Goal: Task Accomplishment & Management: Manage account settings

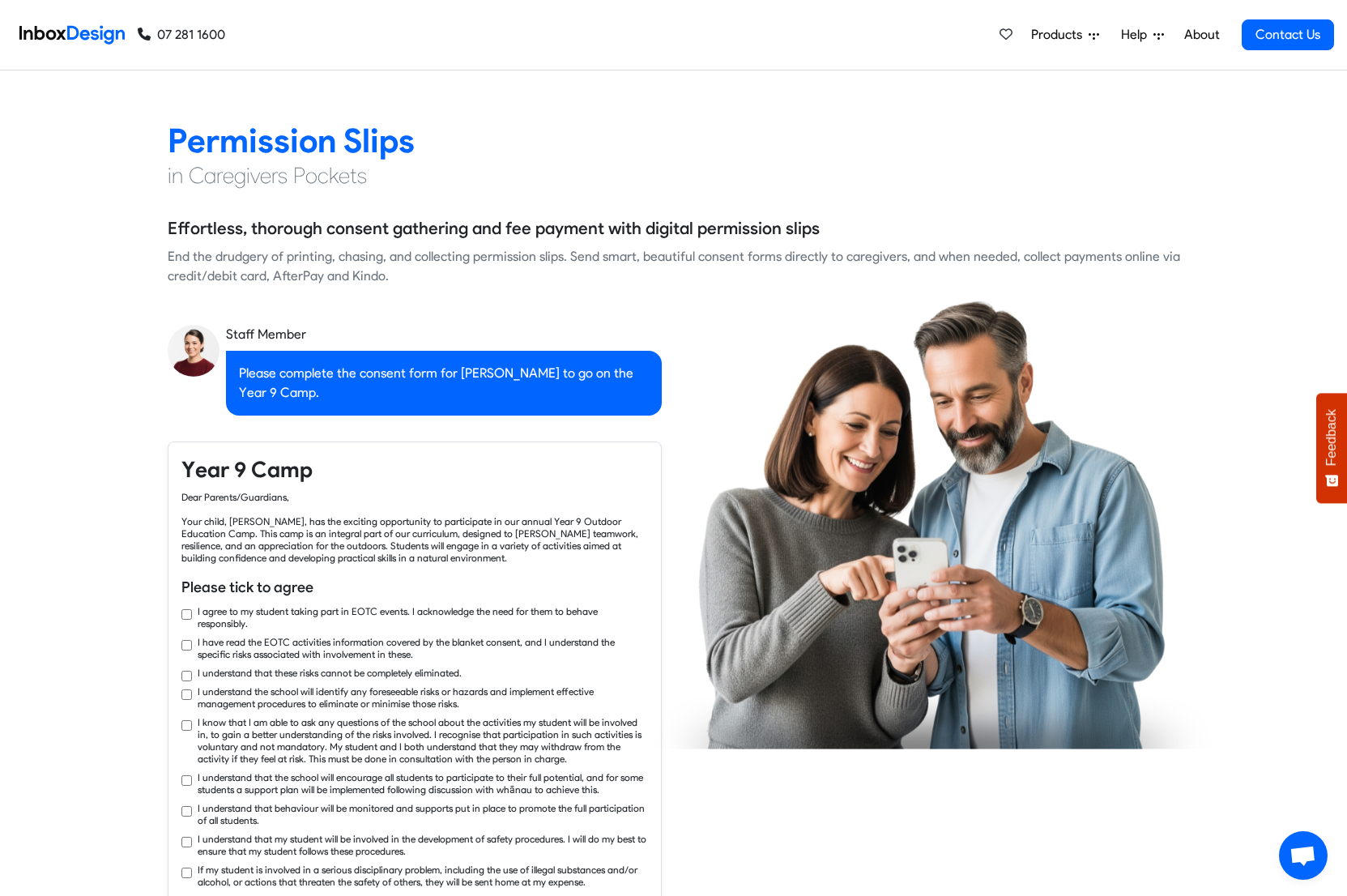
checkbox input "true"
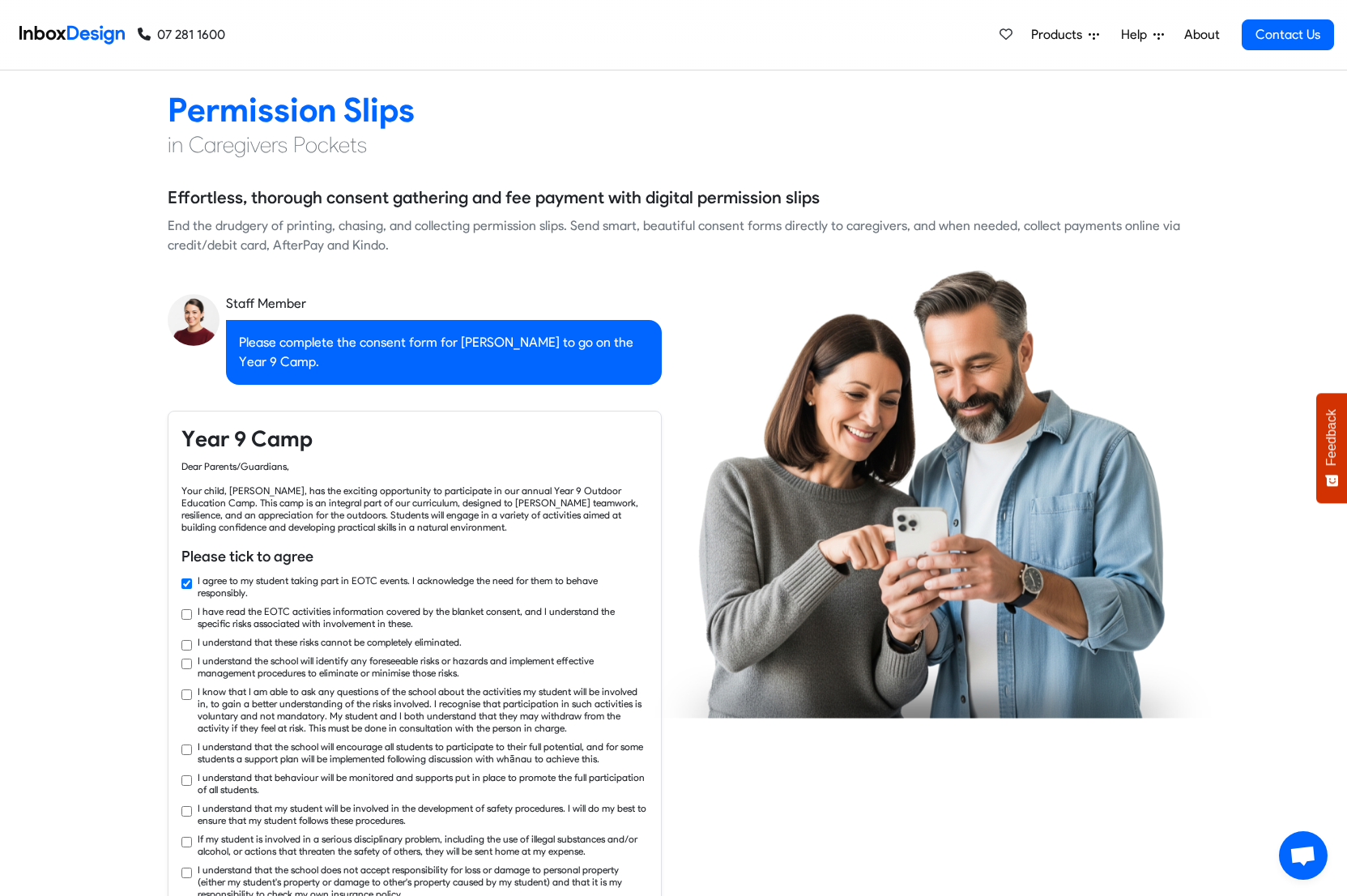
checkbox input "true"
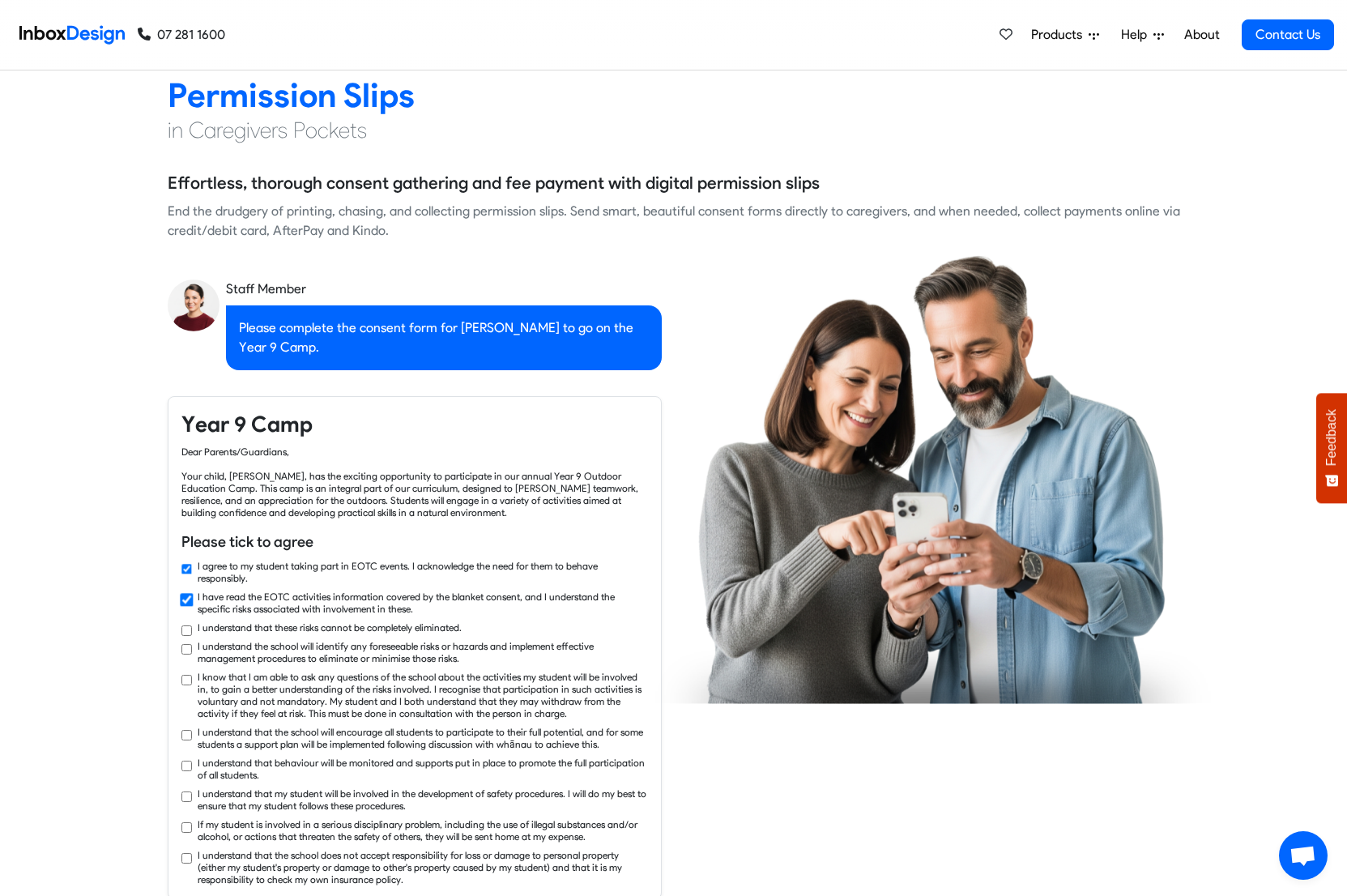
checkbox input "true"
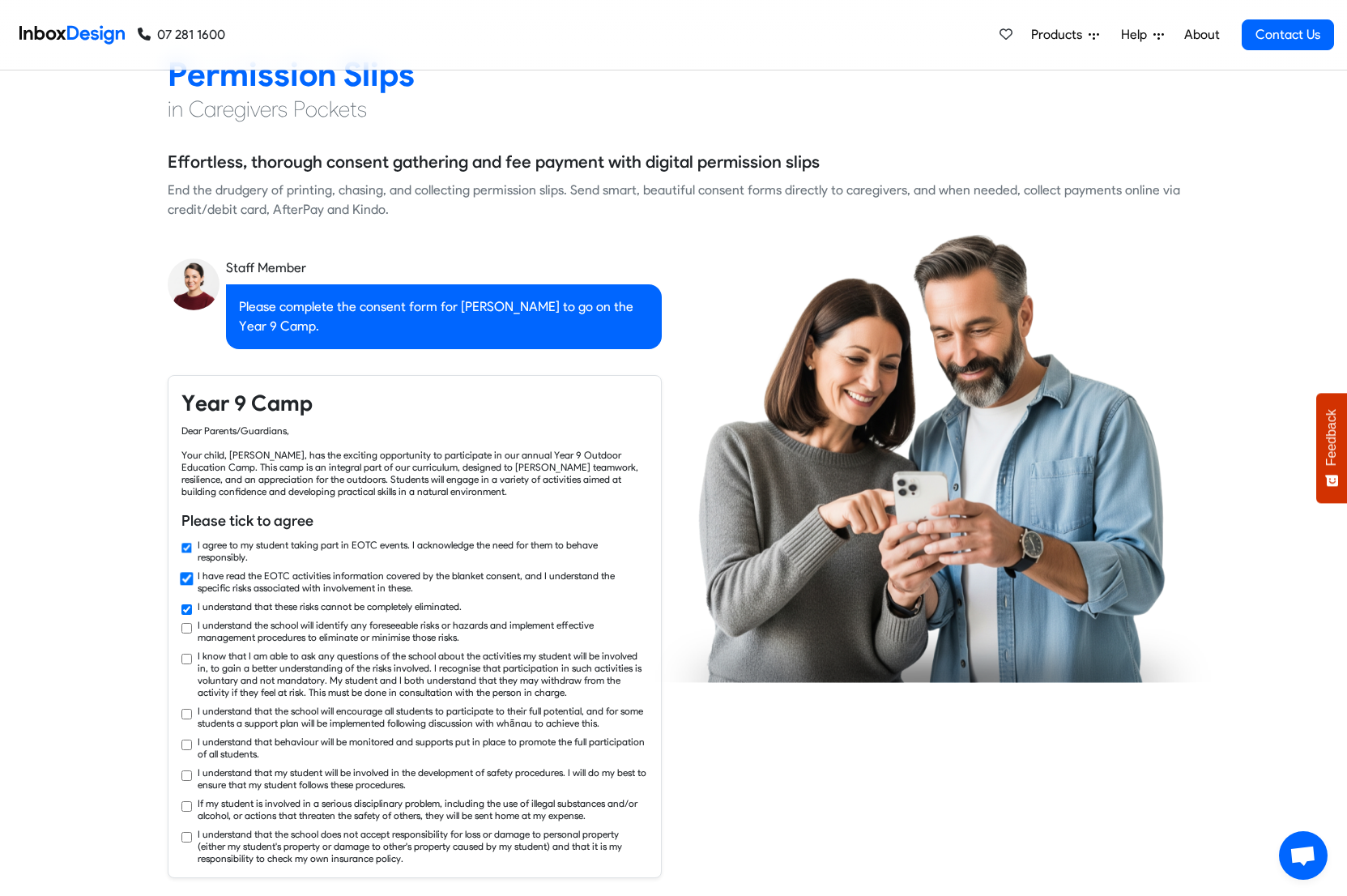
checkbox input "true"
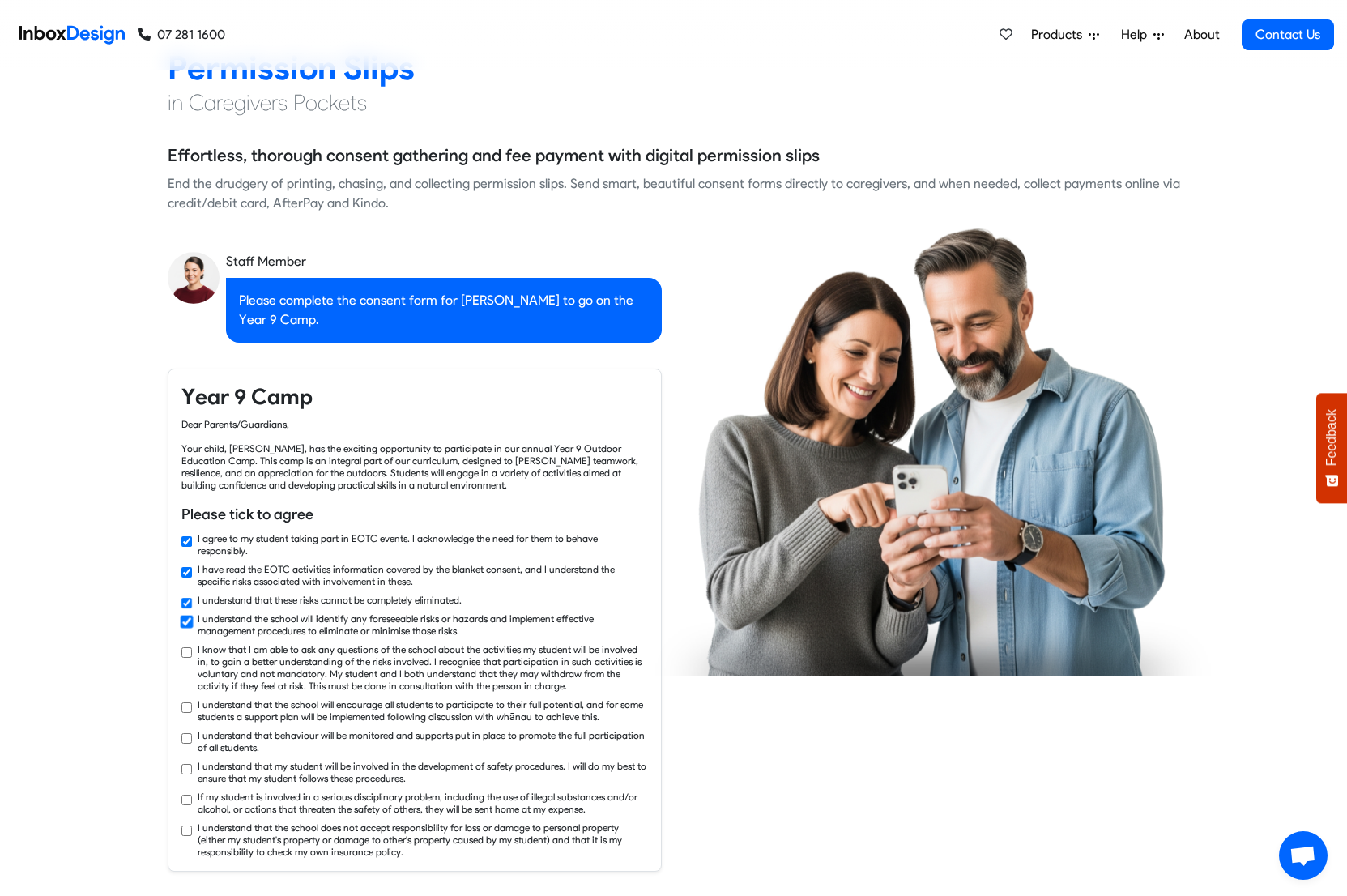
checkbox input "true"
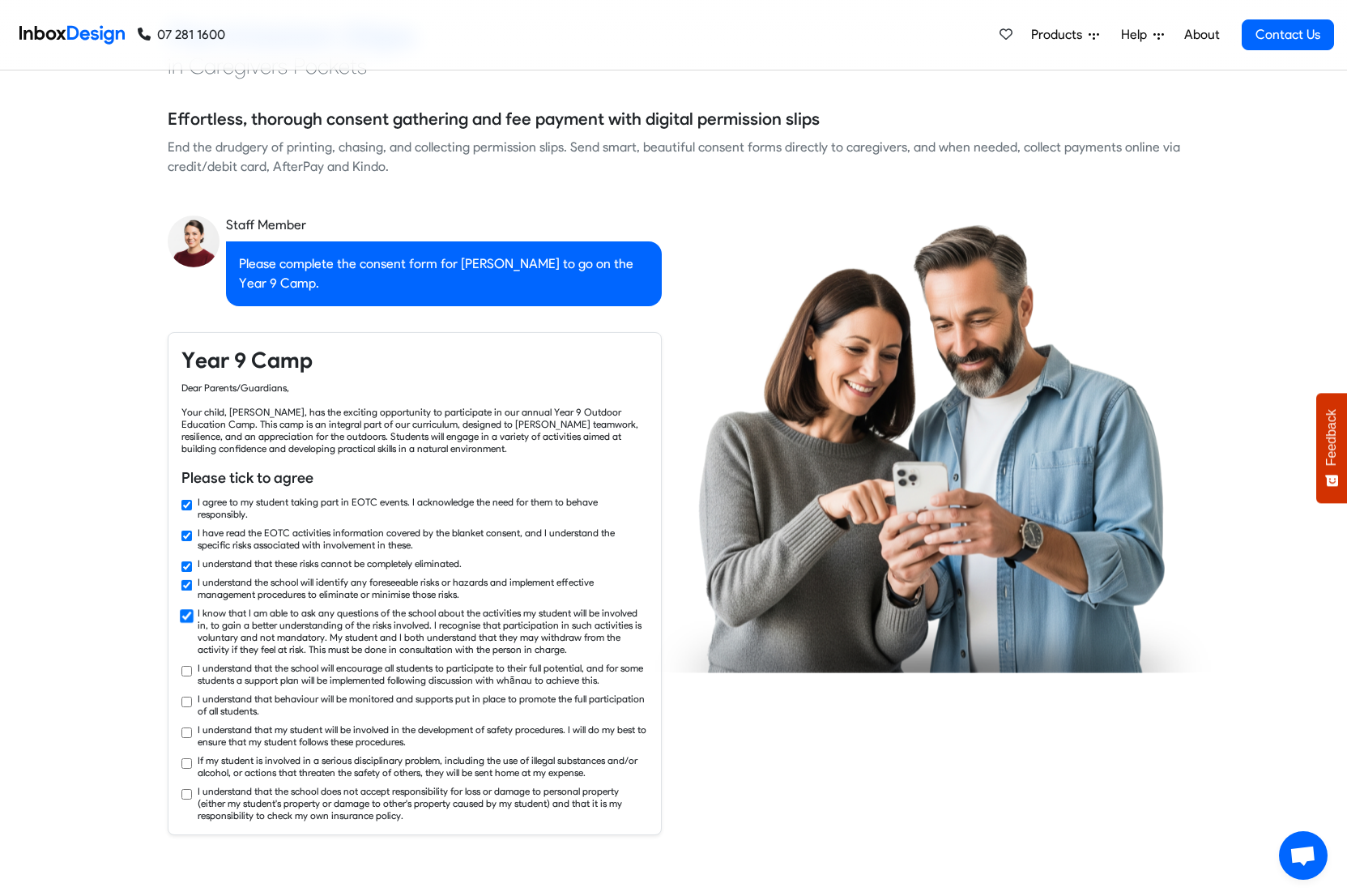
checkbox input "true"
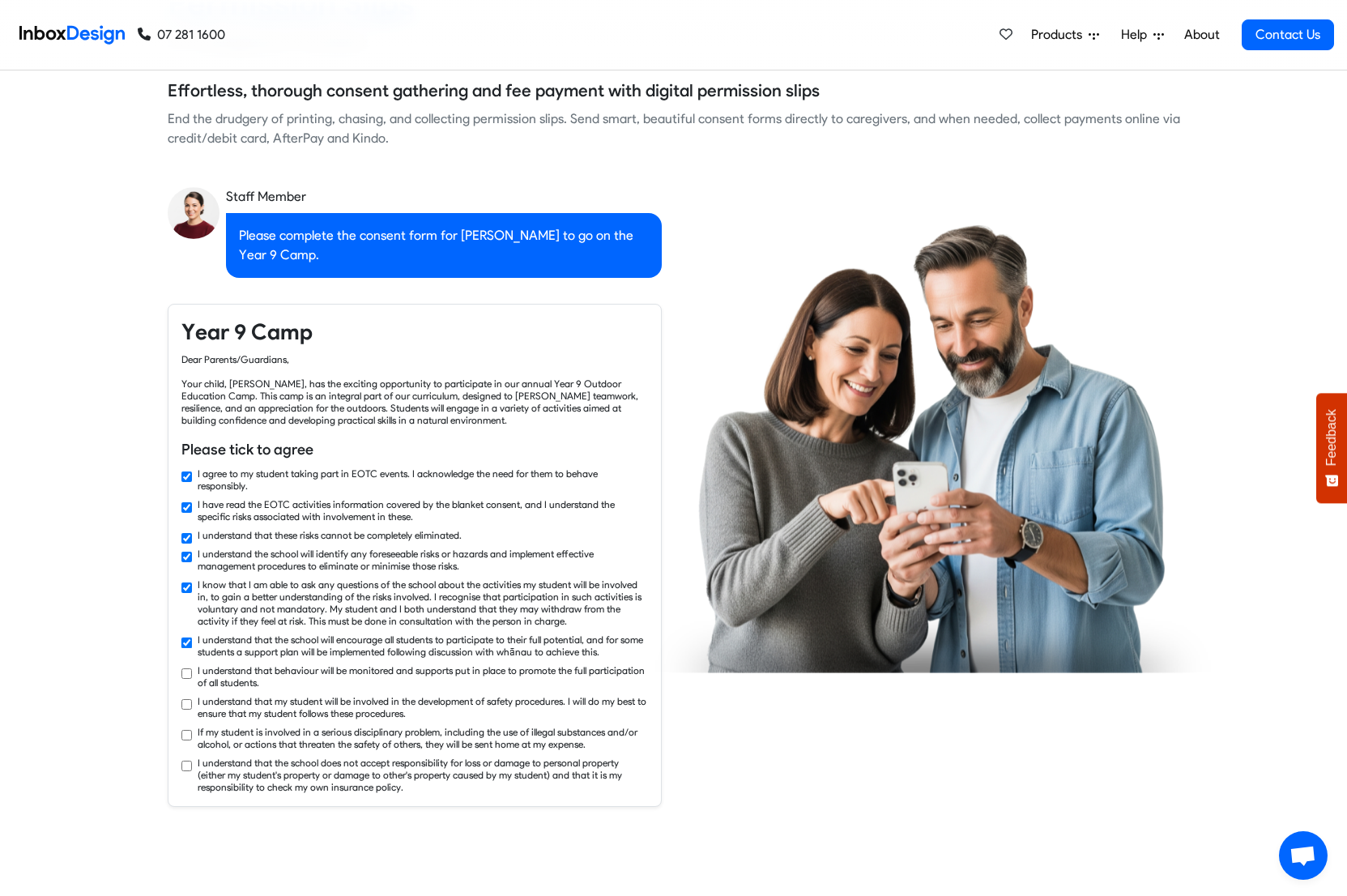
checkbox input "true"
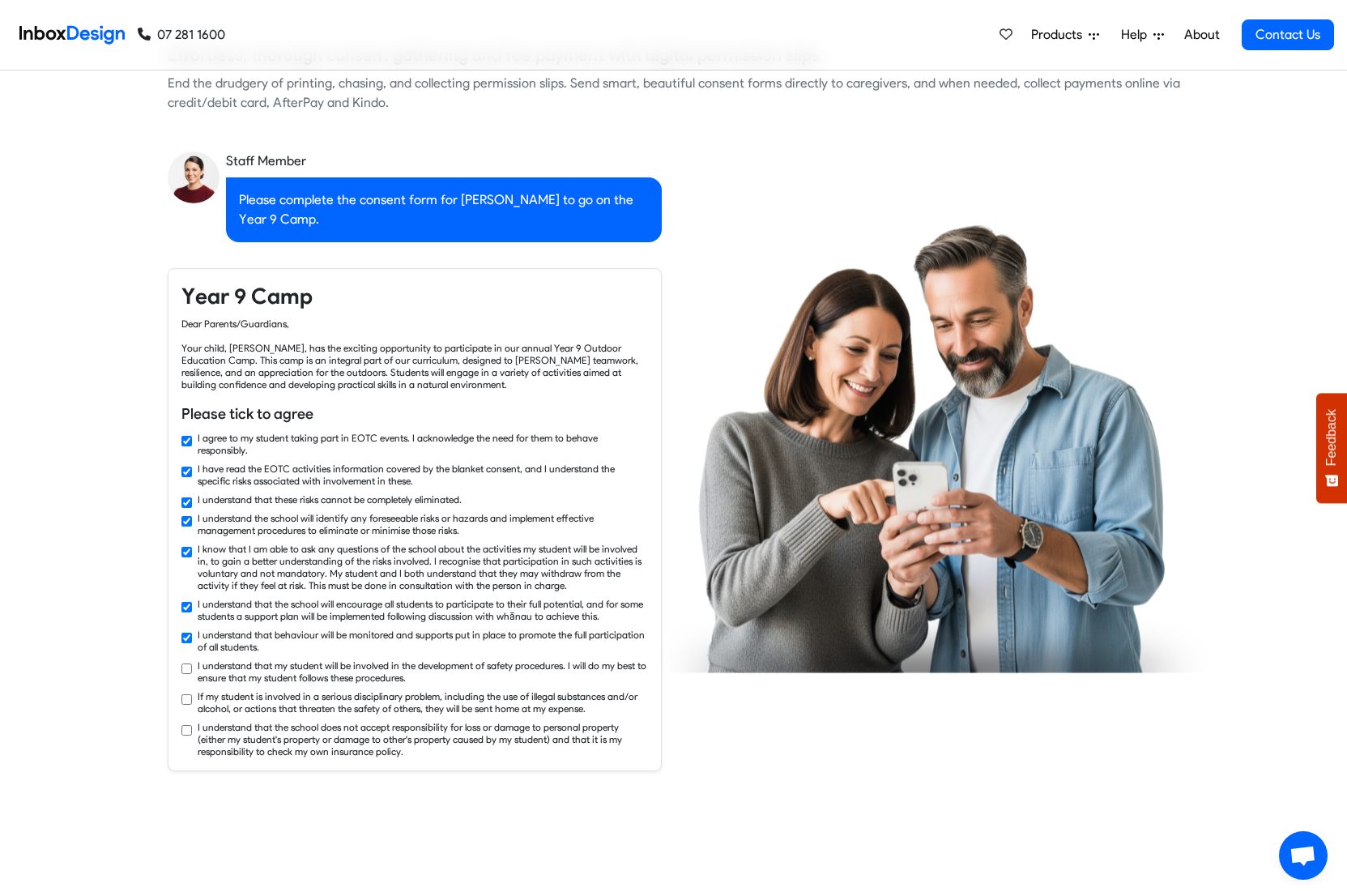
checkbox input "true"
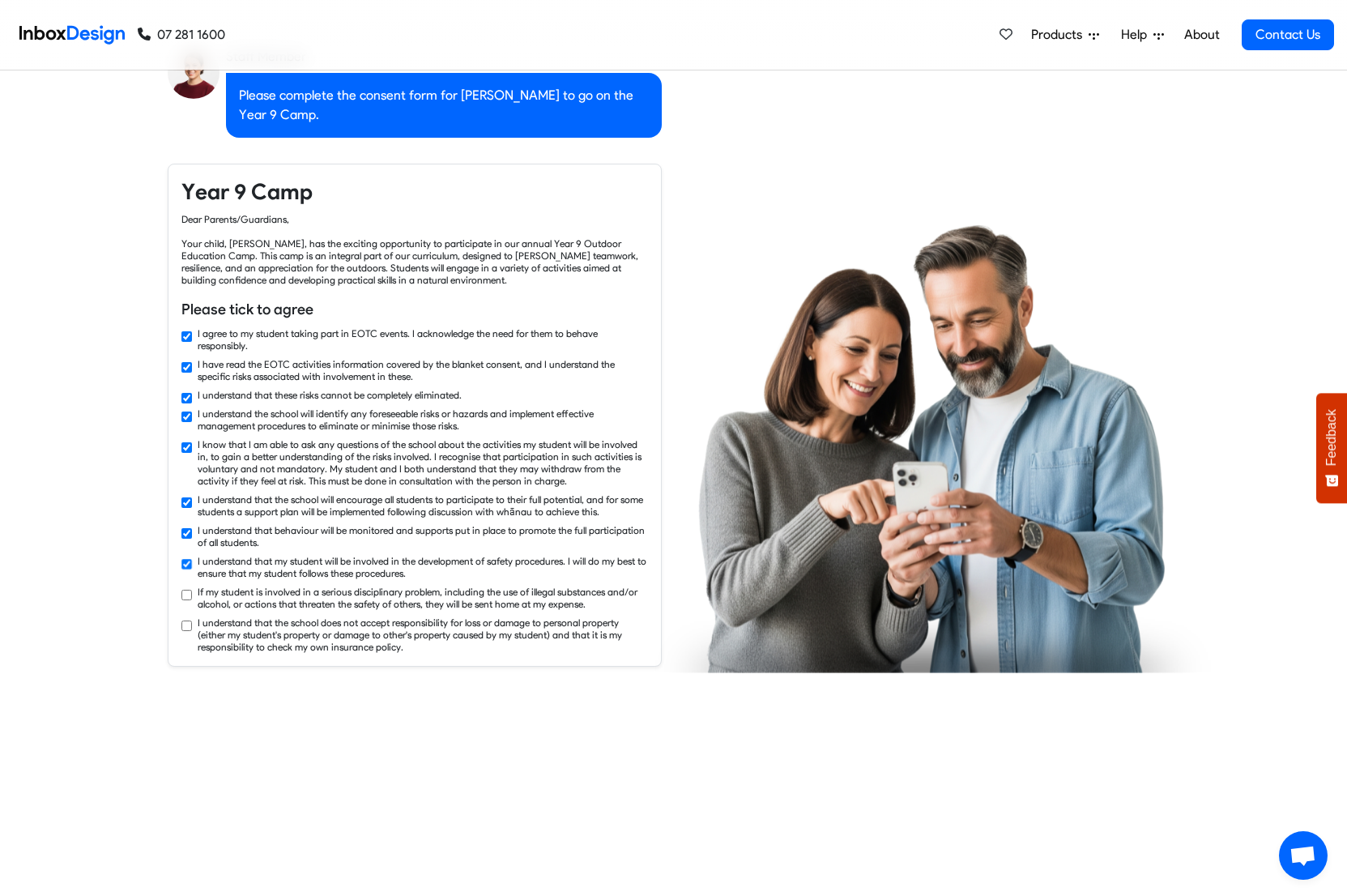
checkbox input "true"
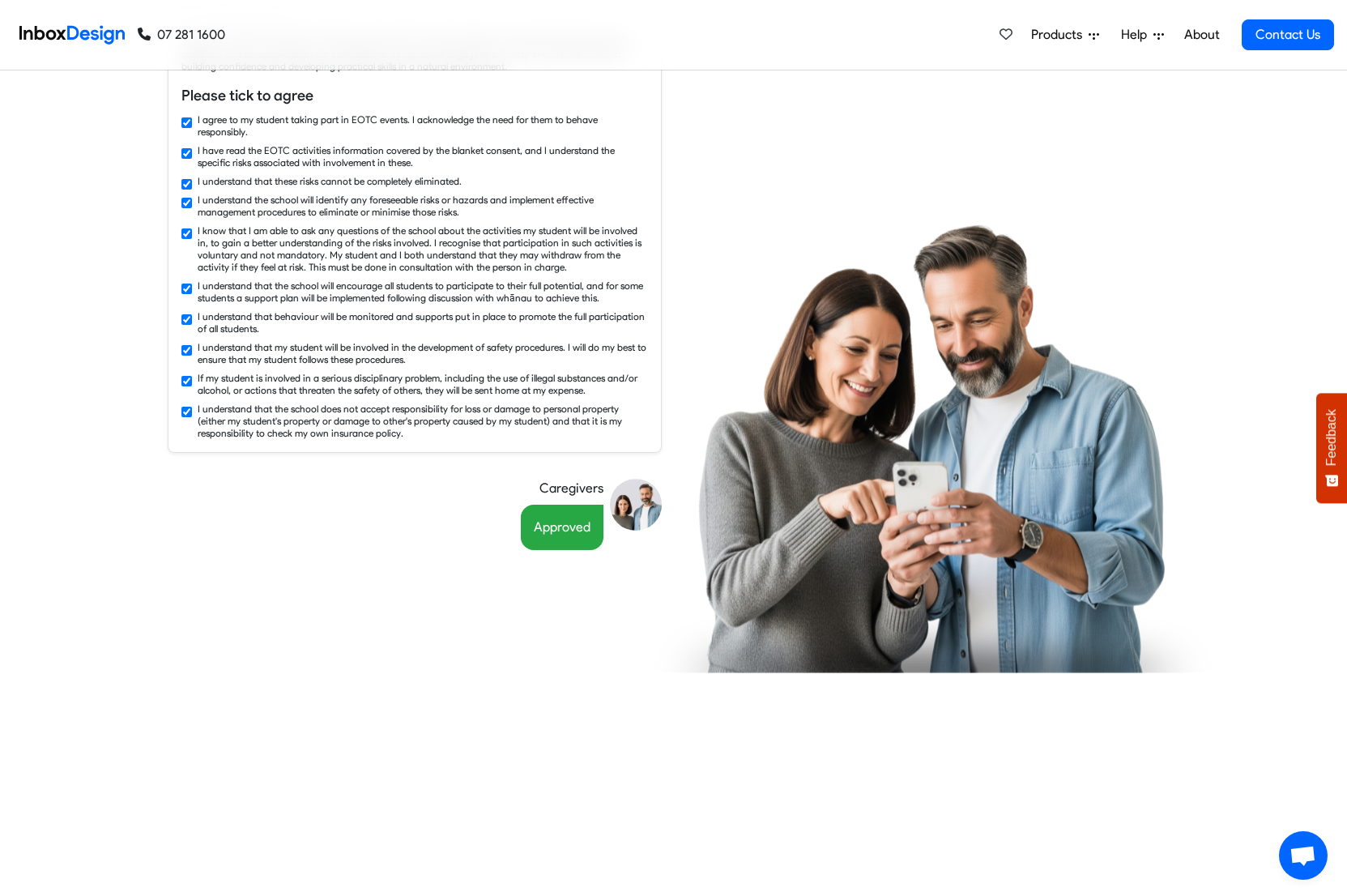
scroll to position [2052, 0]
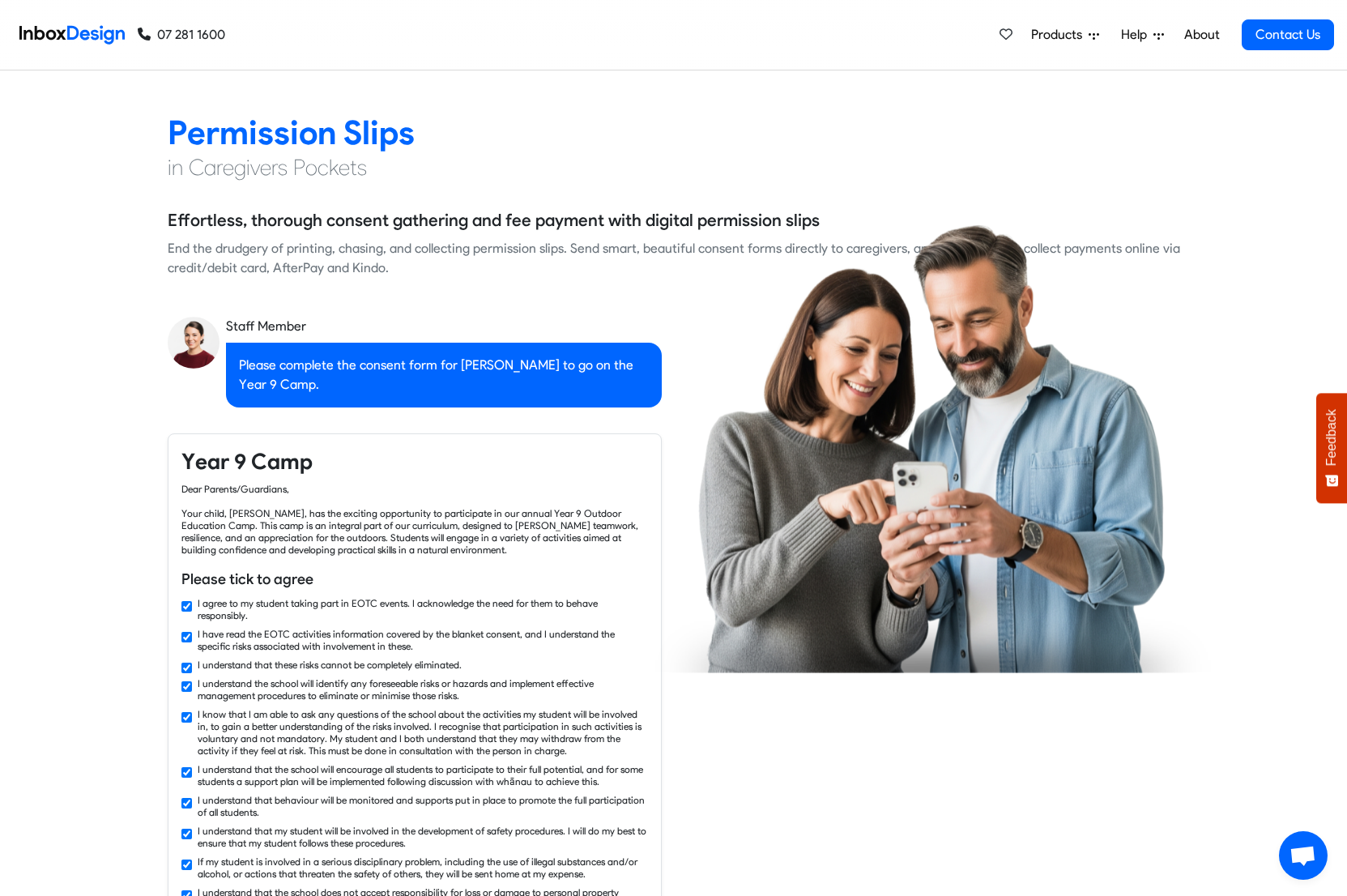
checkbox input "false"
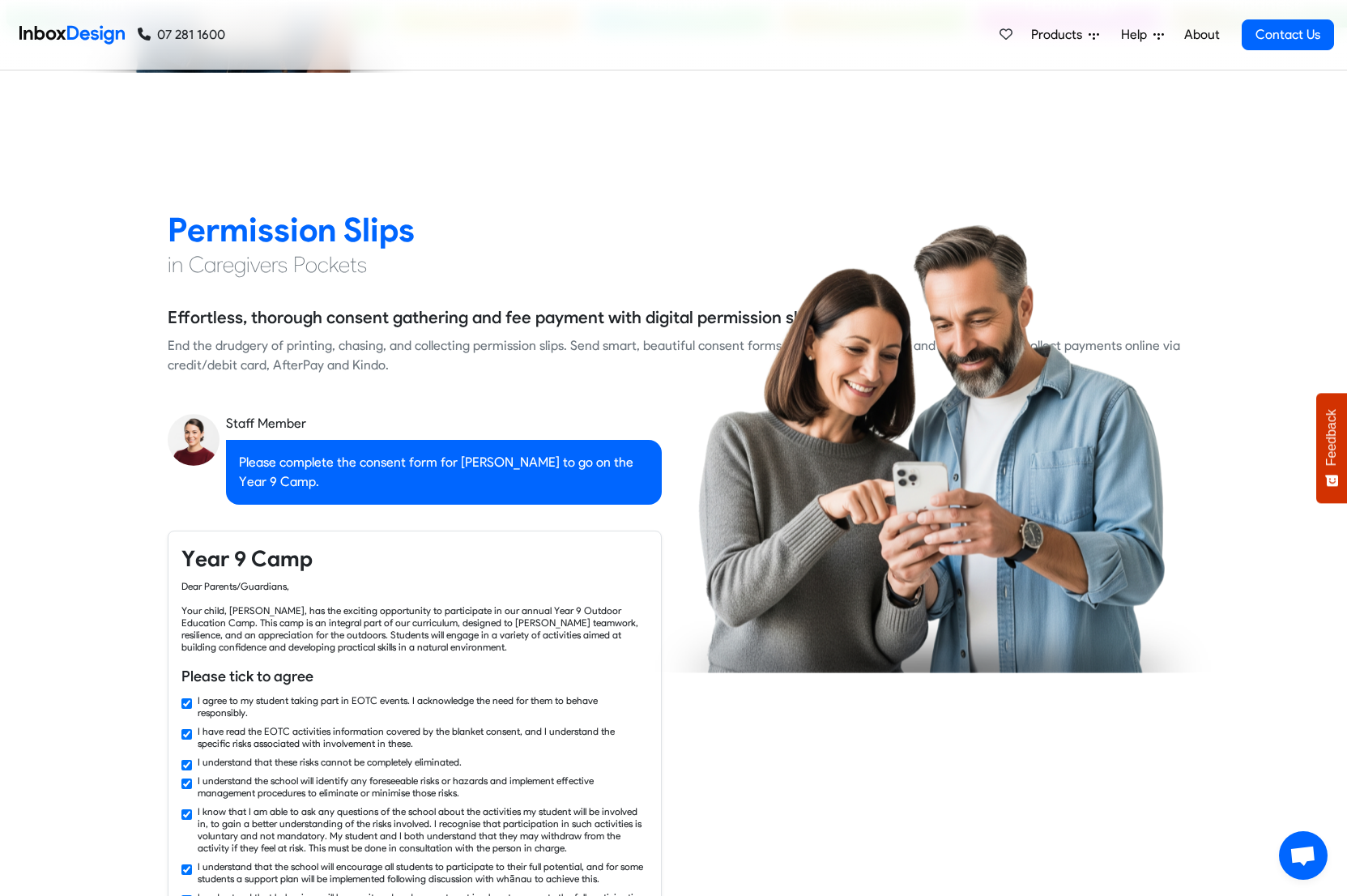
checkbox input "false"
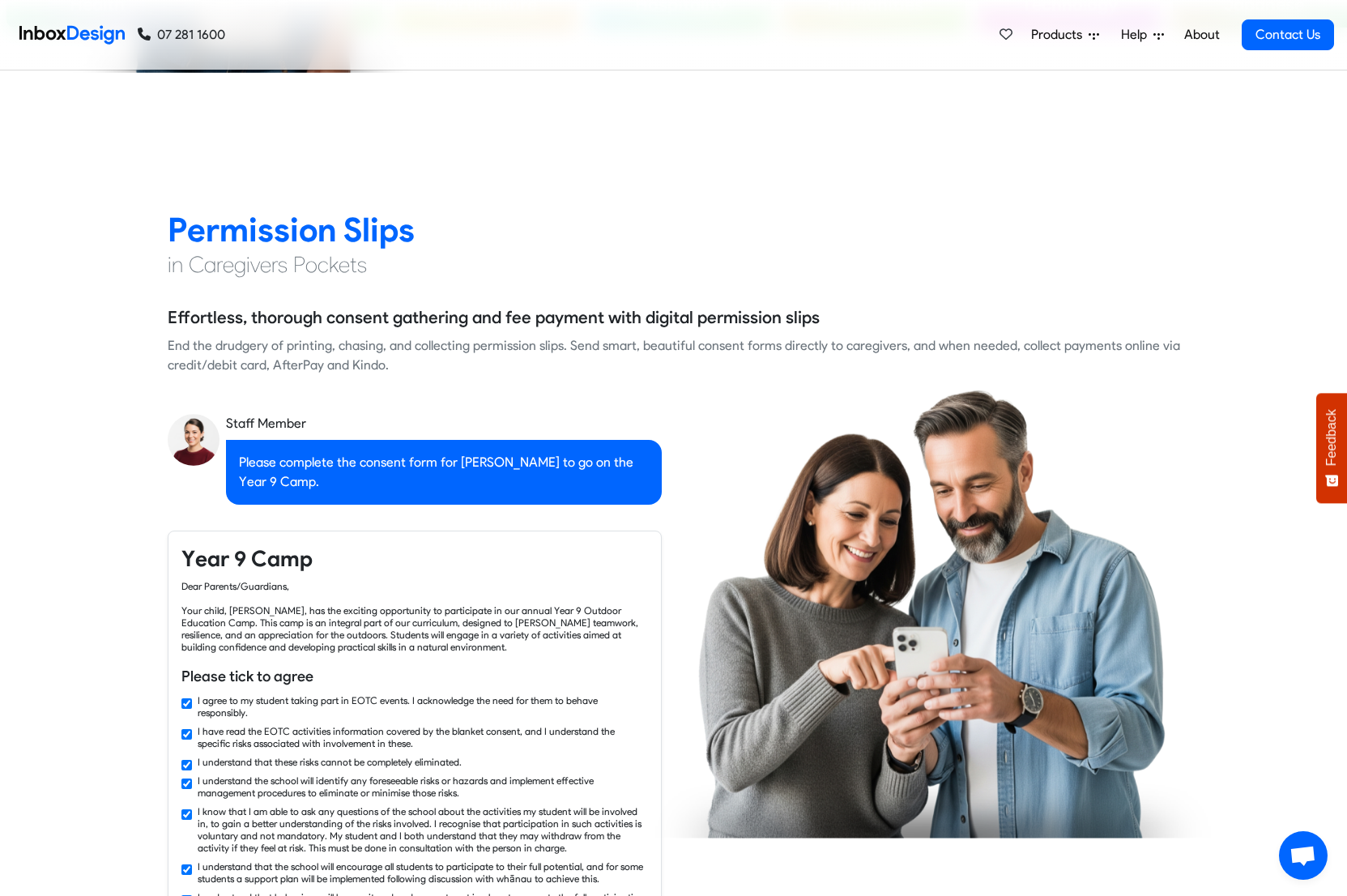
checkbox input "false"
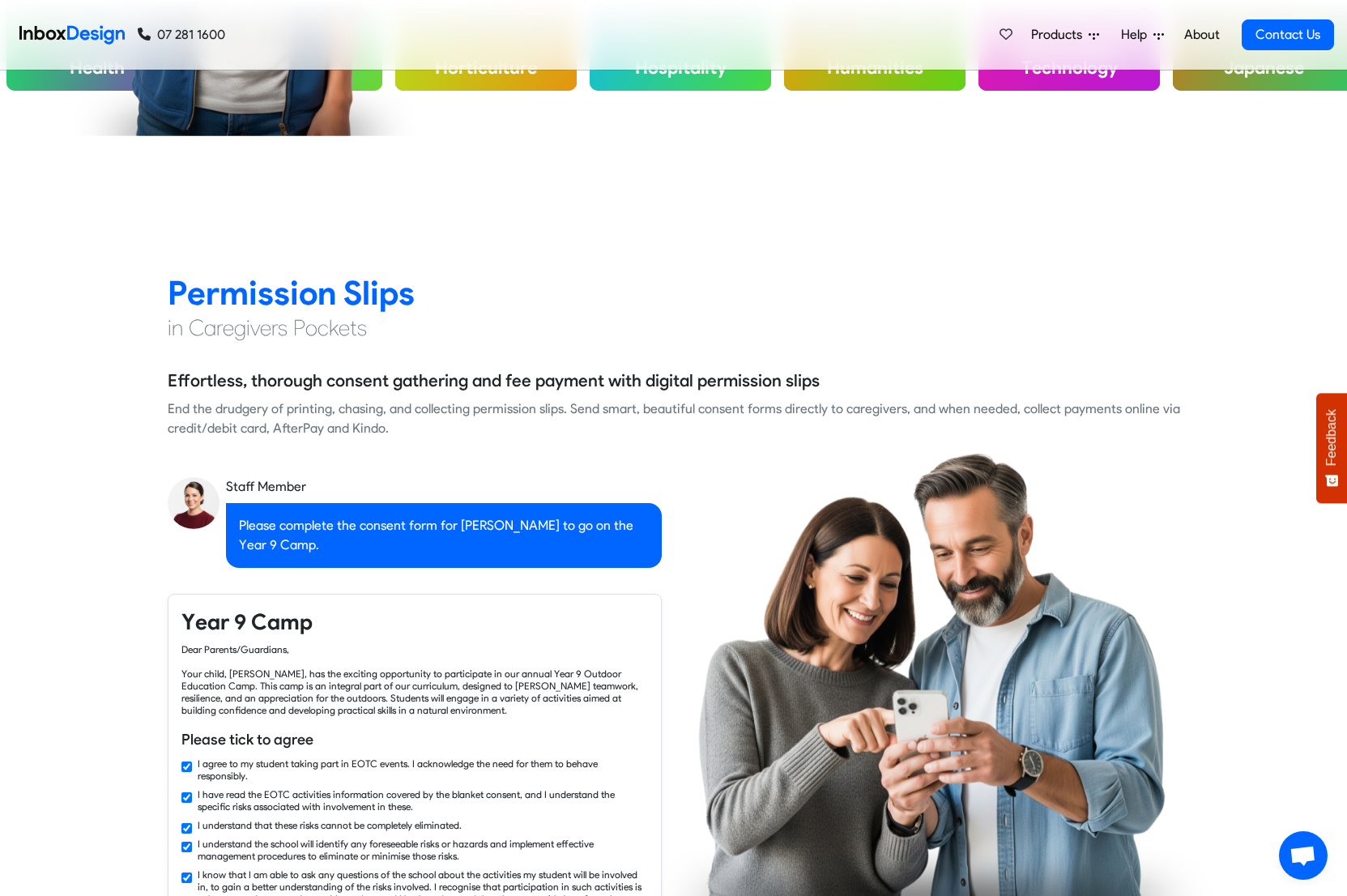
checkbox input "false"
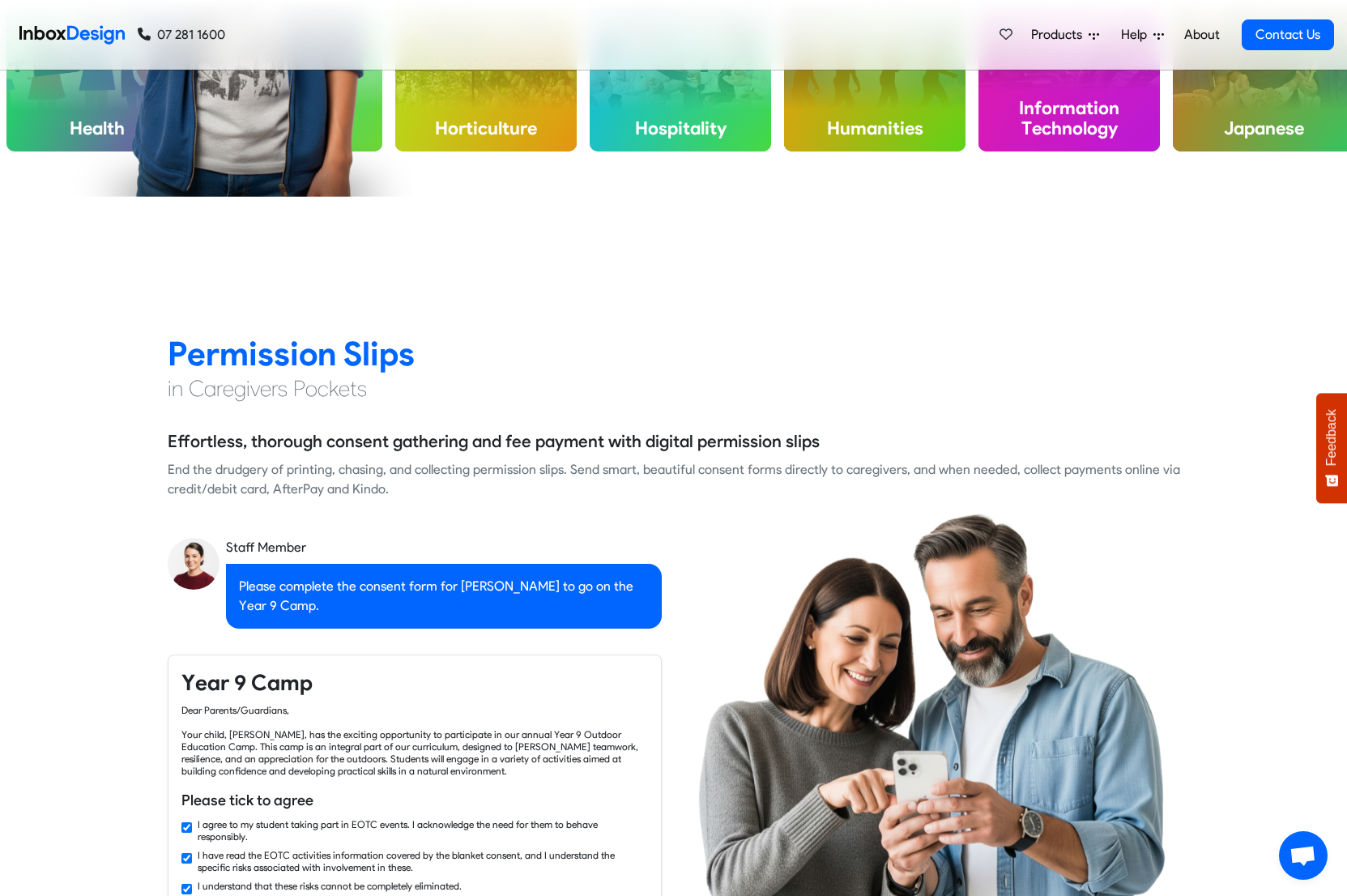
checkbox input "false"
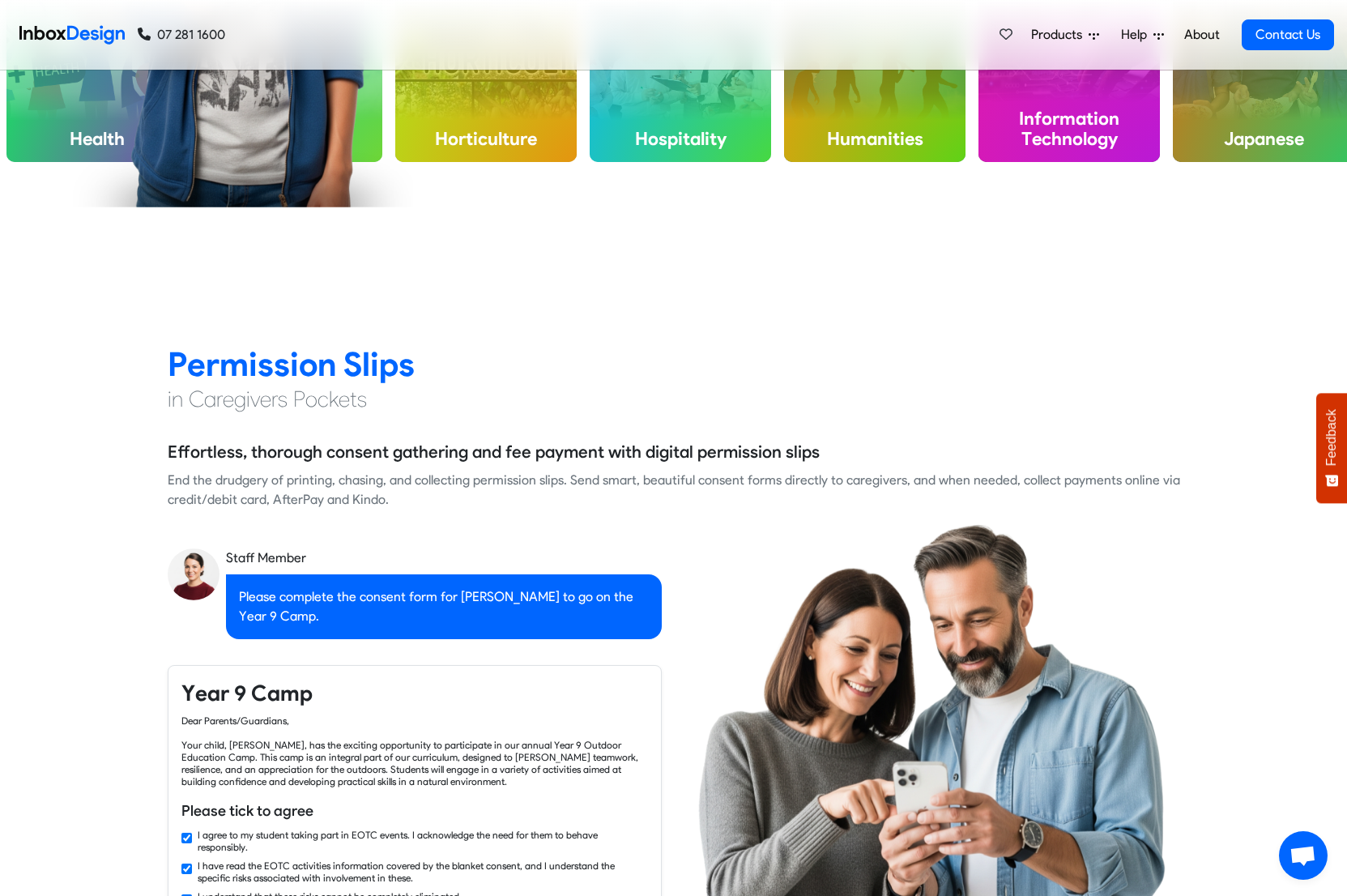
checkbox input "false"
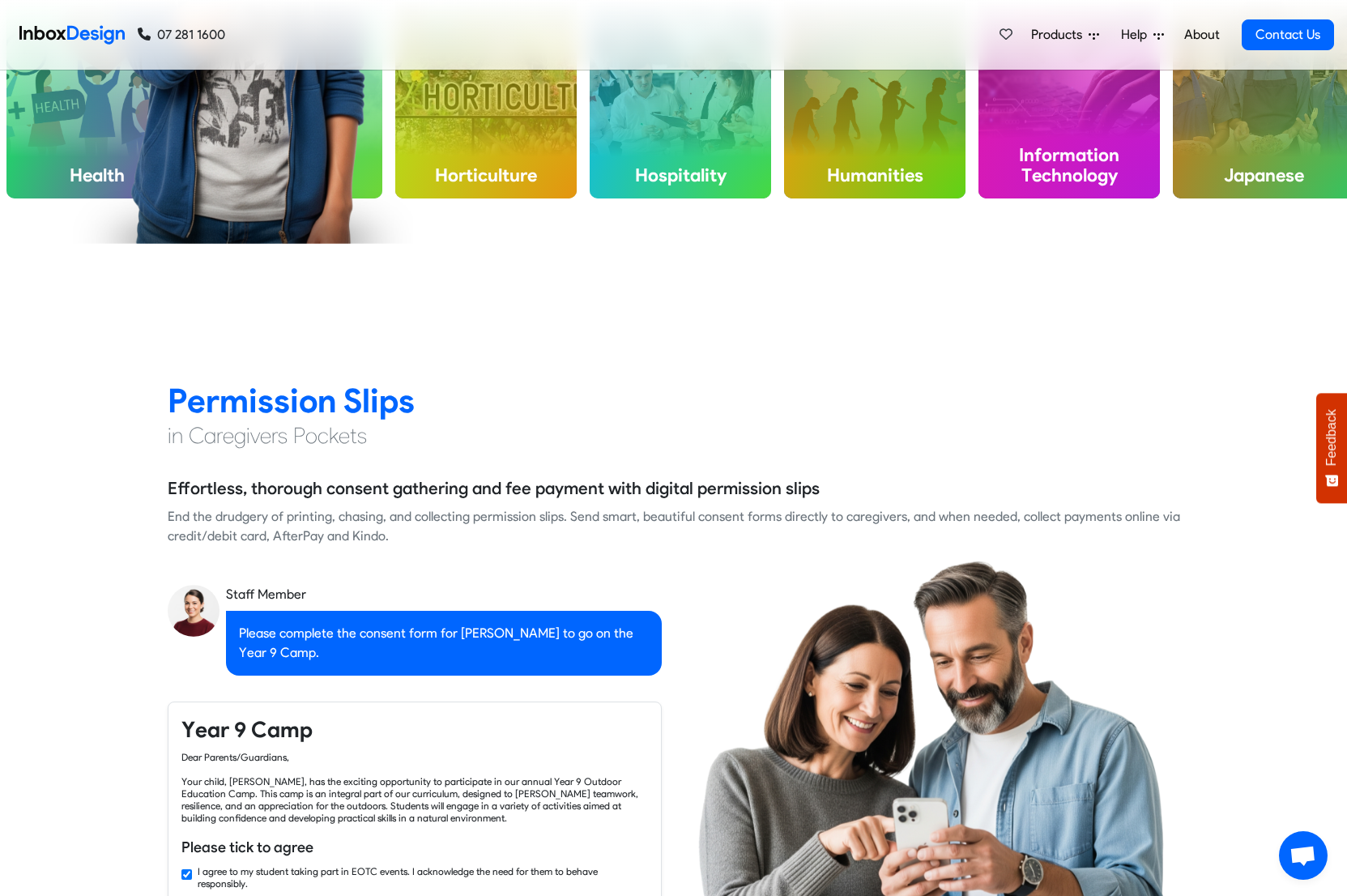
checkbox input "false"
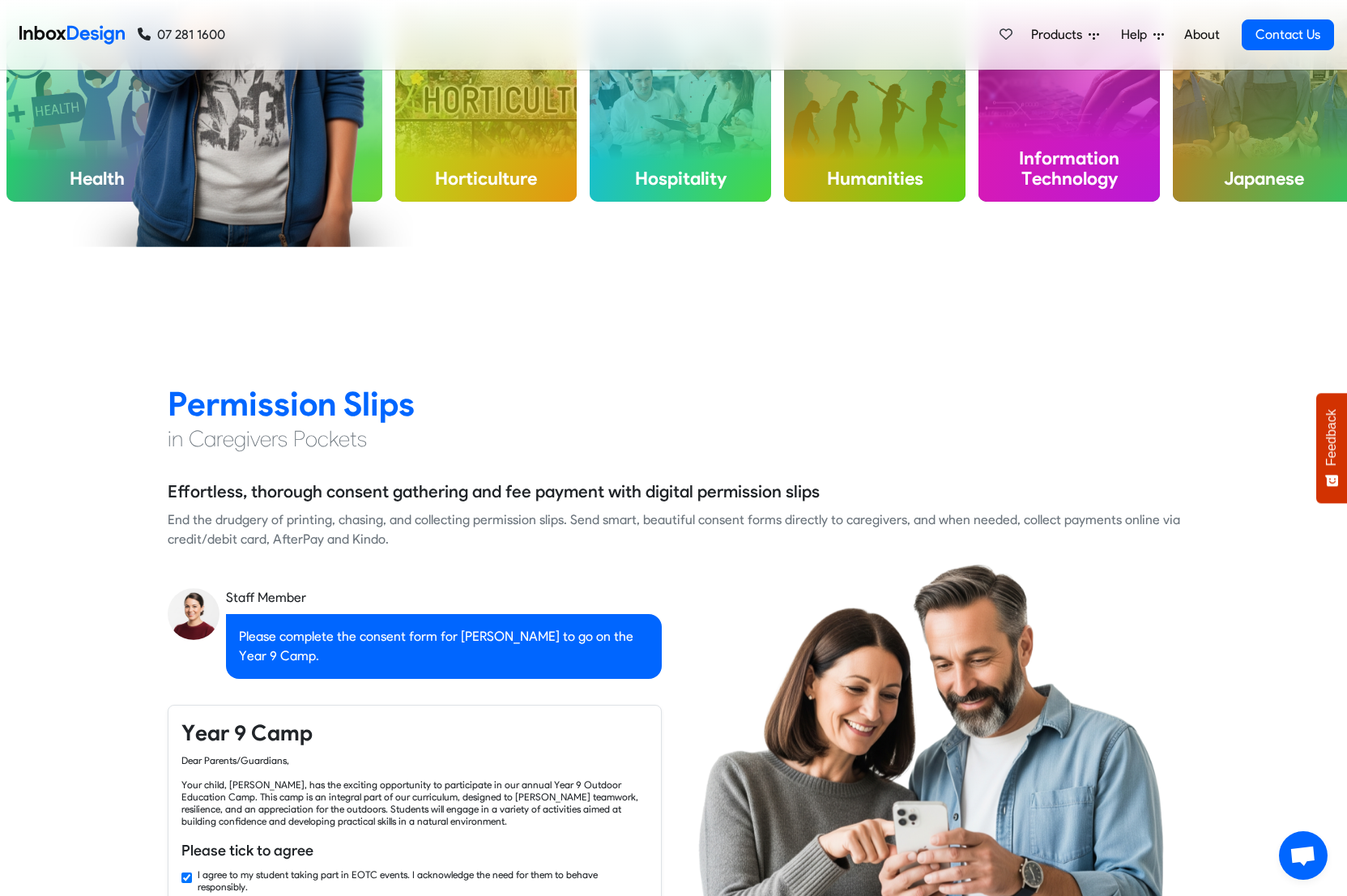
checkbox input "false"
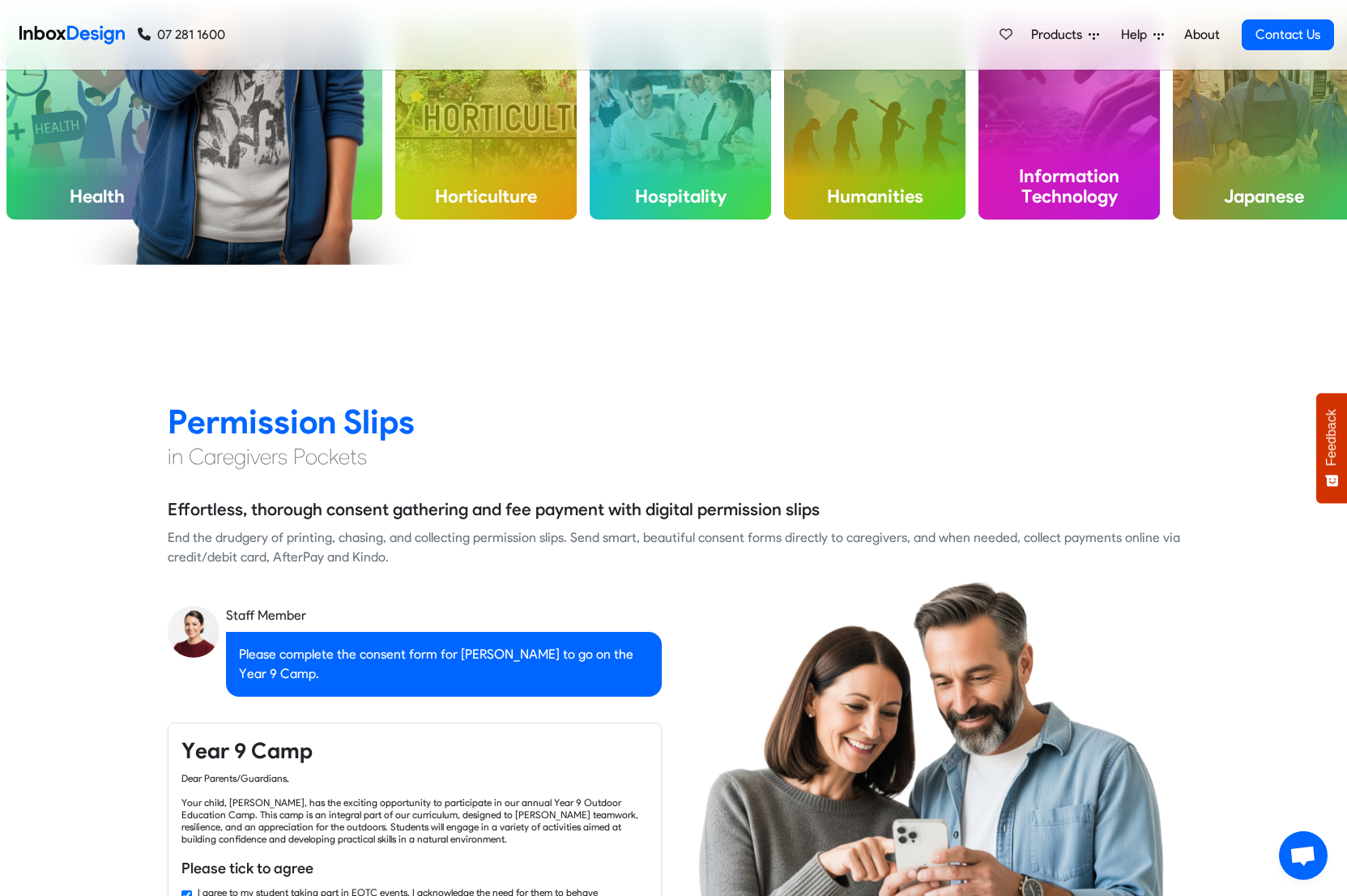
checkbox input "false"
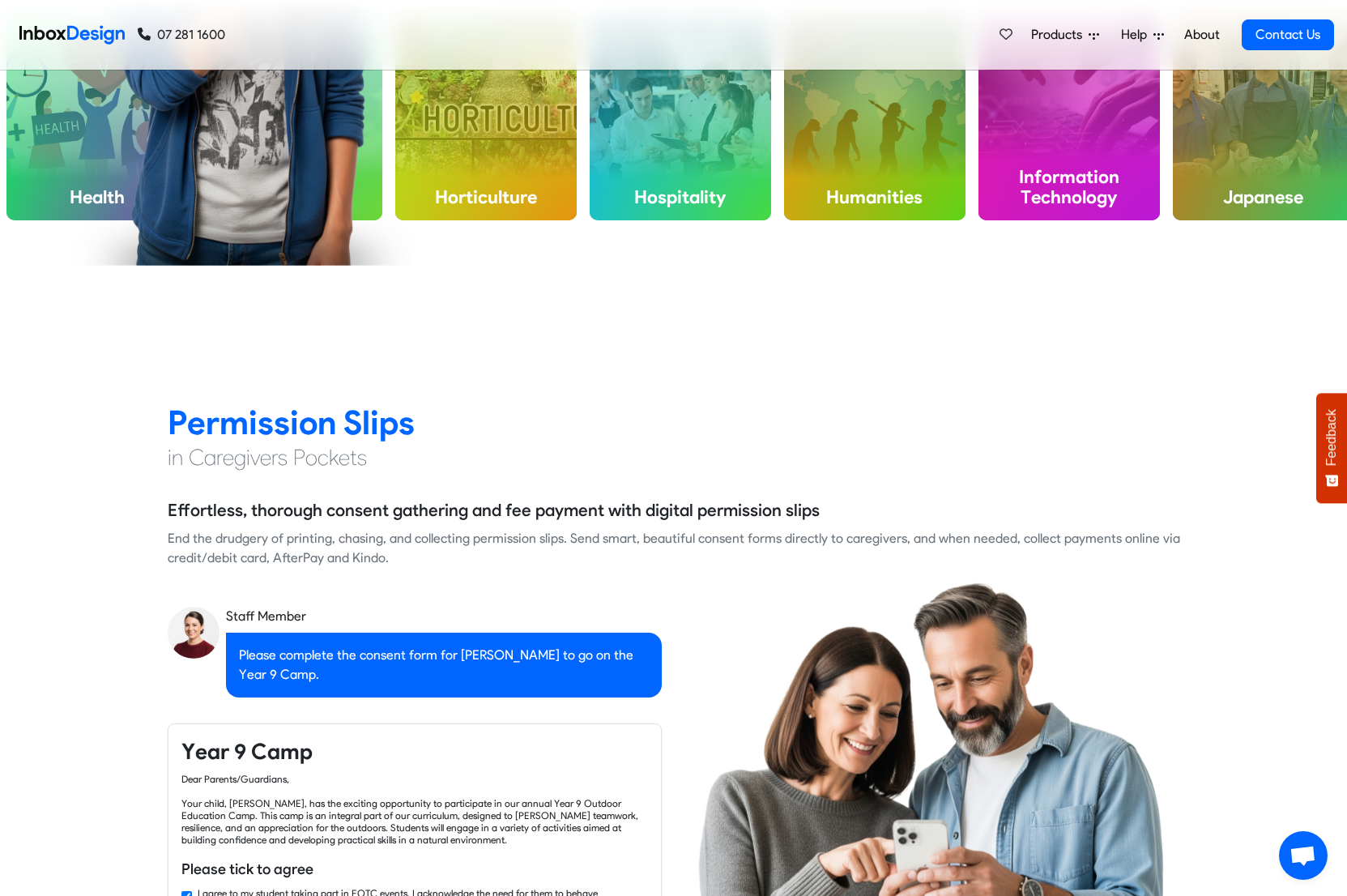
checkbox input "false"
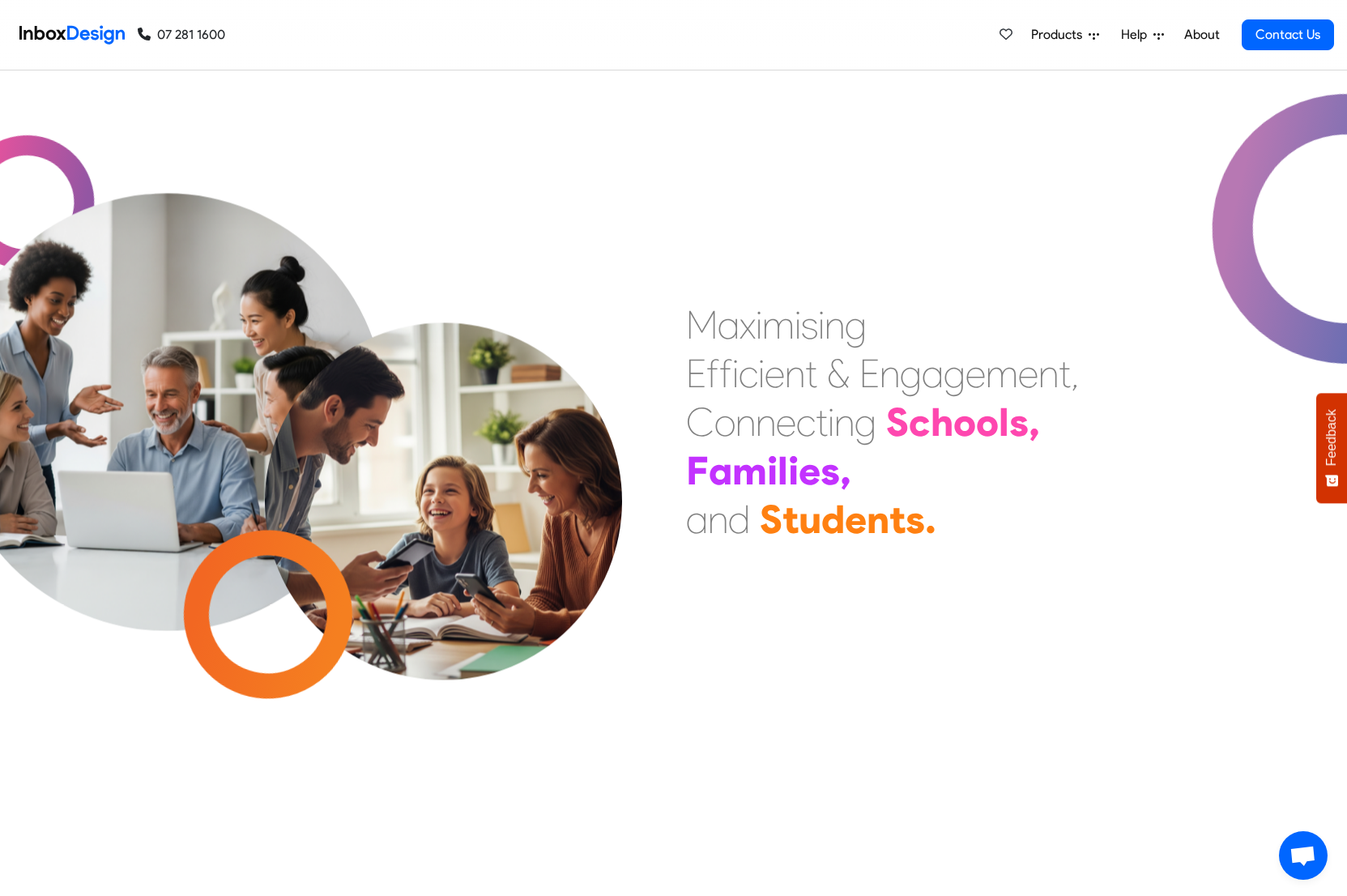
scroll to position [0, 0]
